Goal: Task Accomplishment & Management: Use online tool/utility

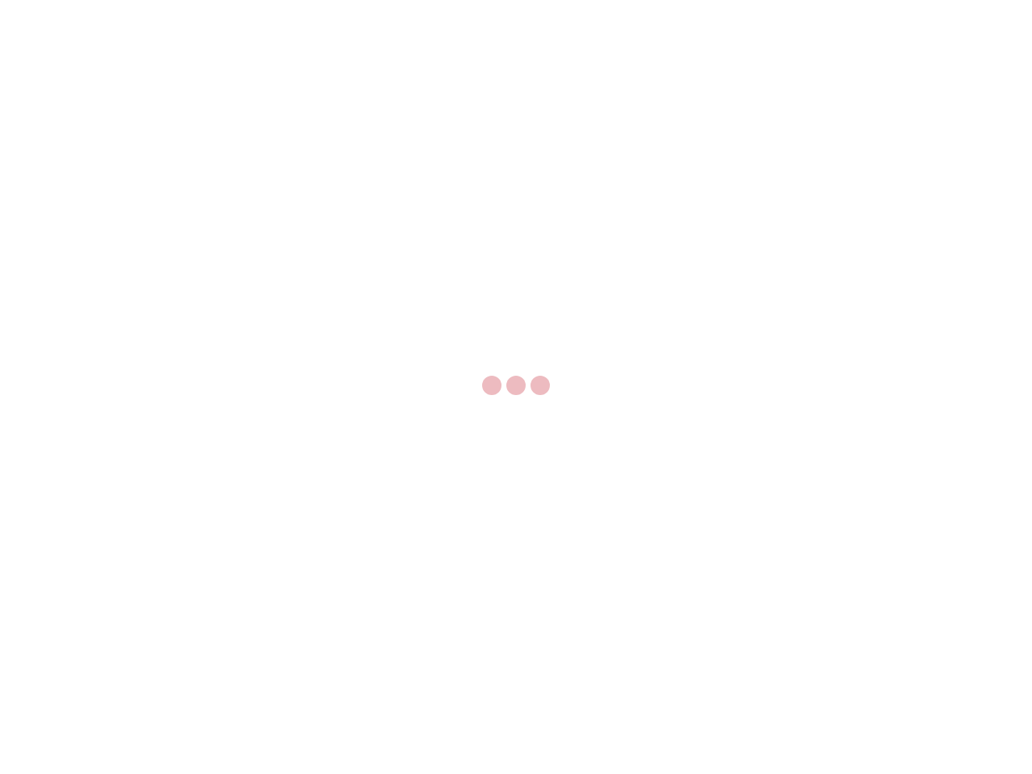
select select "US"
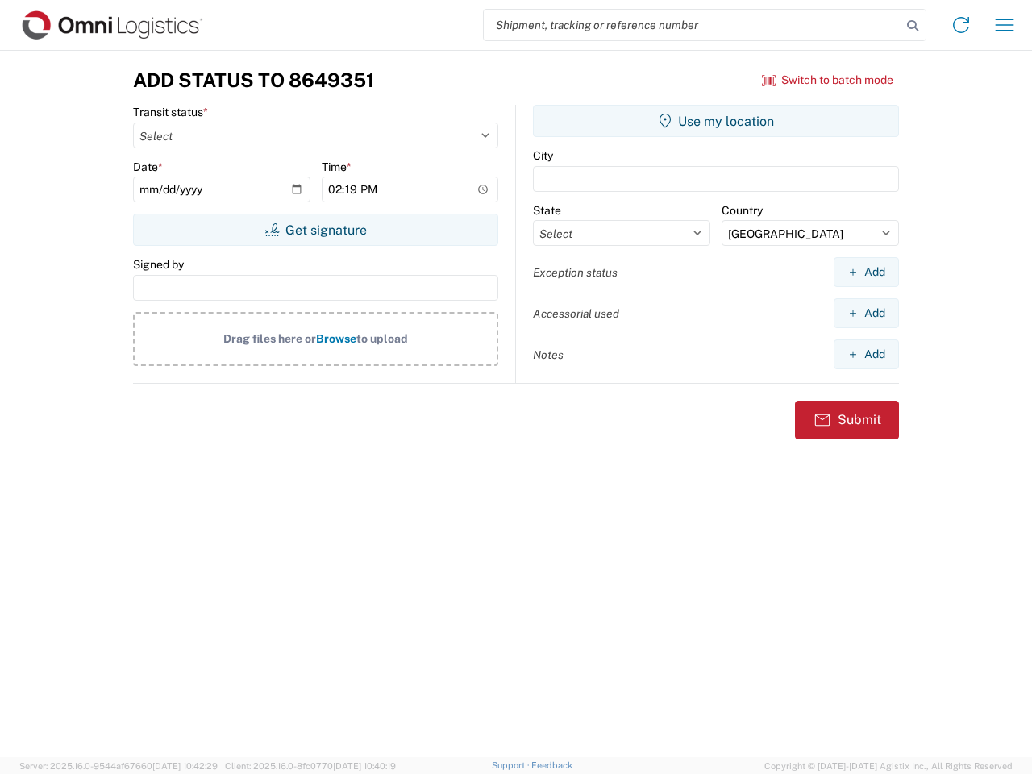
click at [692, 25] on input "search" at bounding box center [693, 25] width 418 height 31
click at [913, 26] on icon at bounding box center [912, 26] width 23 height 23
click at [961, 25] on icon at bounding box center [961, 25] width 26 height 26
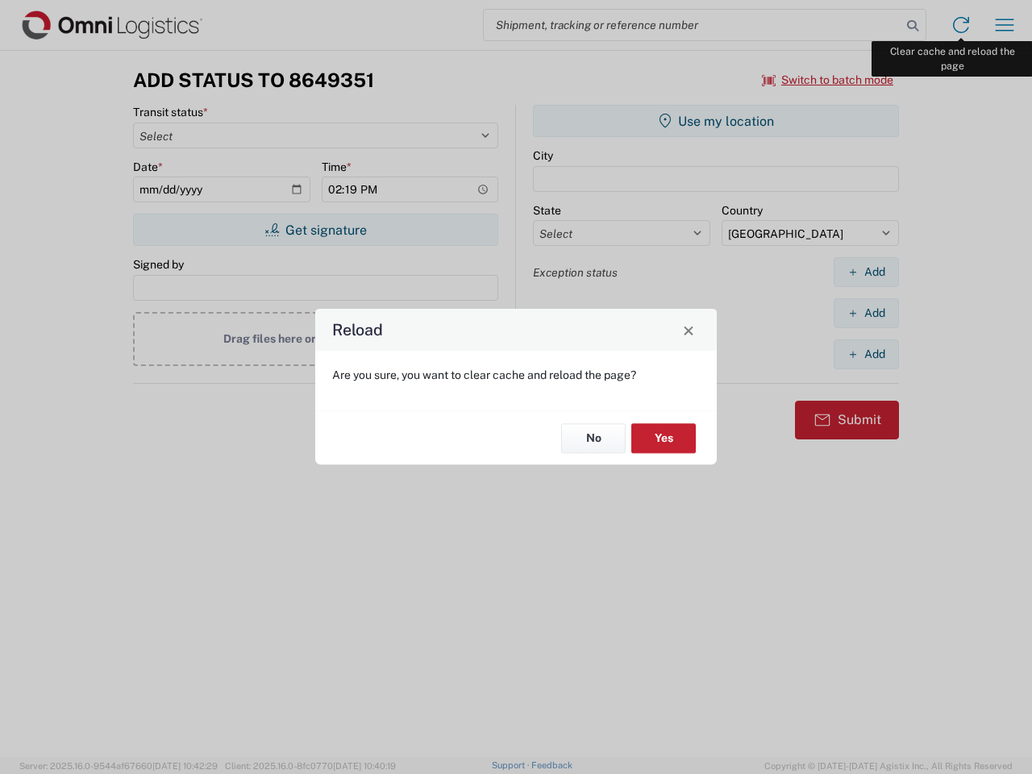
click at [1004, 25] on div "Reload Are you sure, you want to clear cache and reload the page? No Yes" at bounding box center [516, 387] width 1032 height 774
click at [828, 80] on div "Reload Are you sure, you want to clear cache and reload the page? No Yes" at bounding box center [516, 387] width 1032 height 774
click at [315, 230] on div "Reload Are you sure, you want to clear cache and reload the page? No Yes" at bounding box center [516, 387] width 1032 height 774
click at [716, 121] on div "Reload Are you sure, you want to clear cache and reload the page? No Yes" at bounding box center [516, 387] width 1032 height 774
click at [866, 272] on div "Reload Are you sure, you want to clear cache and reload the page? No Yes" at bounding box center [516, 387] width 1032 height 774
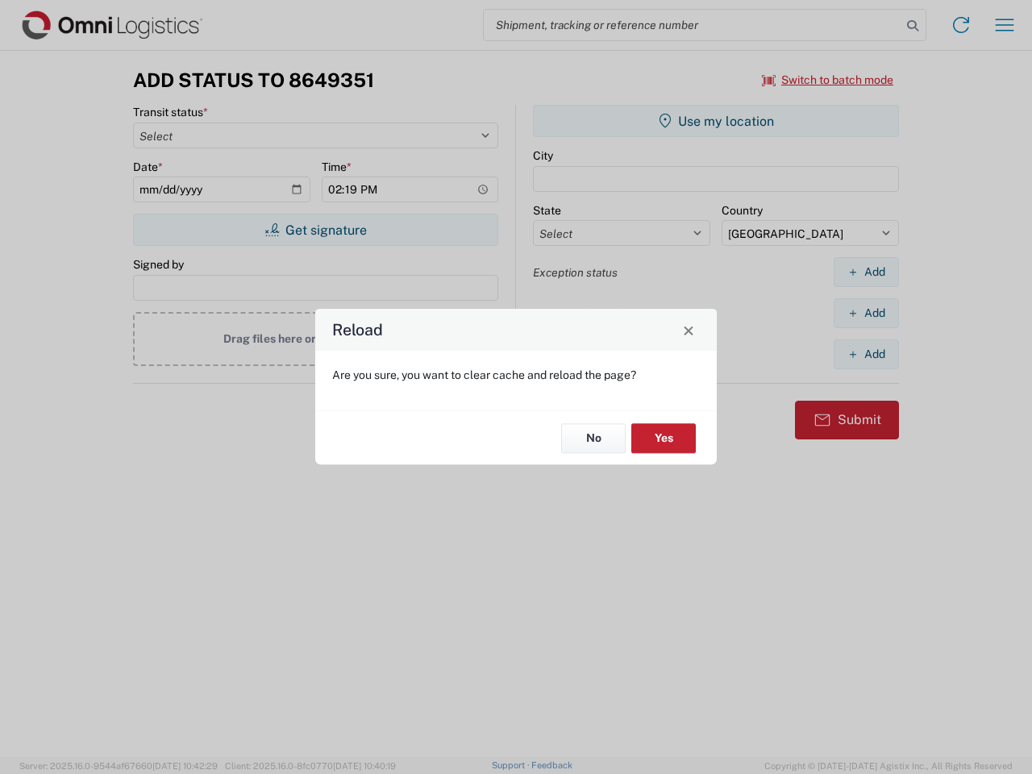
click at [866, 313] on div "Reload Are you sure, you want to clear cache and reload the page? No Yes" at bounding box center [516, 387] width 1032 height 774
click at [866, 354] on div "Reload Are you sure, you want to clear cache and reload the page? No Yes" at bounding box center [516, 387] width 1032 height 774
